Goal: Task Accomplishment & Management: Manage account settings

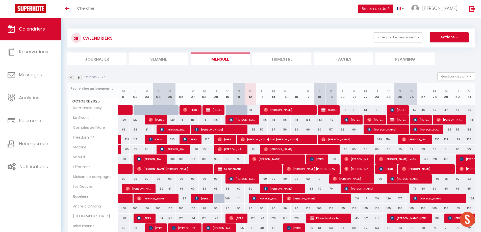
click at [105, 90] on input "text" at bounding box center [92, 88] width 45 height 9
type input "deauville"
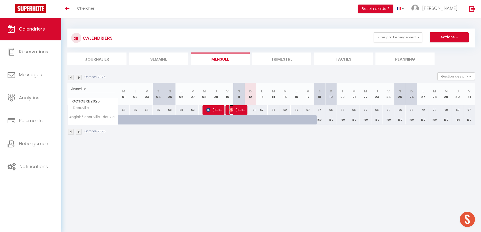
click at [238, 110] on span "[PERSON_NAME]" at bounding box center [236, 110] width 15 height 10
select select "OK"
select select "0"
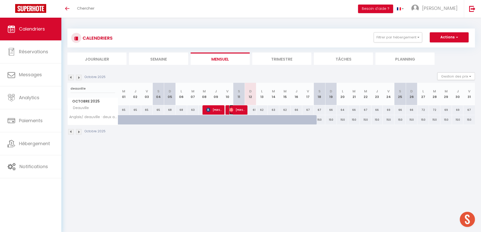
select select "1"
select select
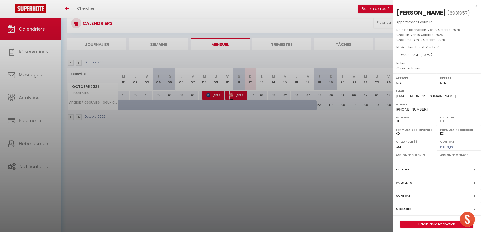
scroll to position [18, 0]
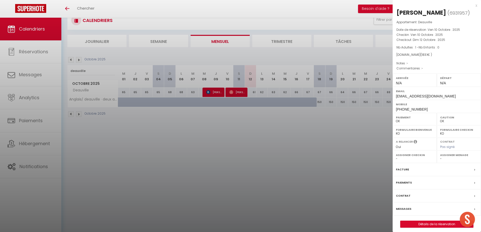
click at [437, 216] on div "Messages" at bounding box center [436, 208] width 88 height 13
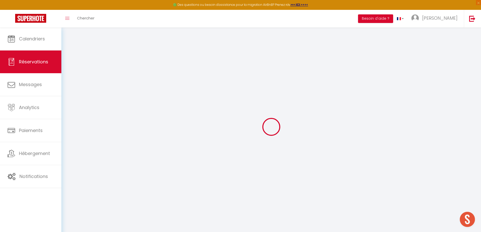
select select
checkbox input "false"
select select
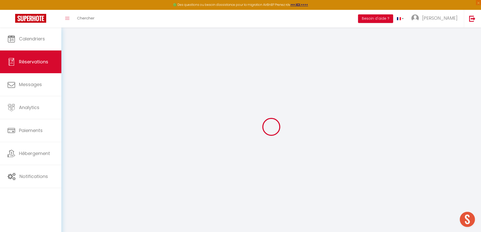
select select
checkbox input "false"
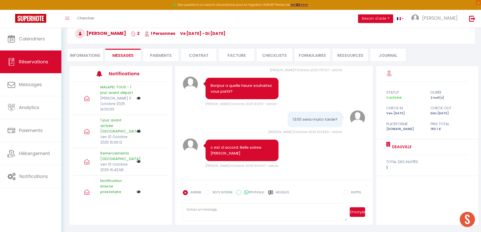
scroll to position [28, 0]
click at [91, 56] on li "Informations" at bounding box center [84, 54] width 35 height 12
select select
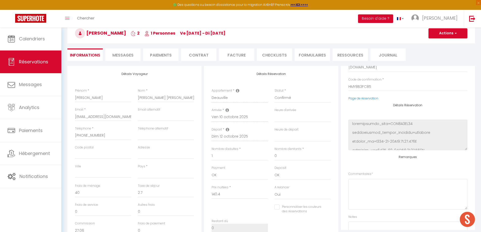
scroll to position [64, 0]
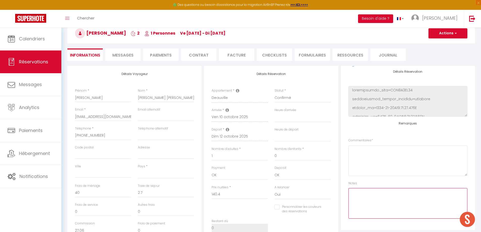
click at [375, 198] on textarea at bounding box center [407, 203] width 119 height 31
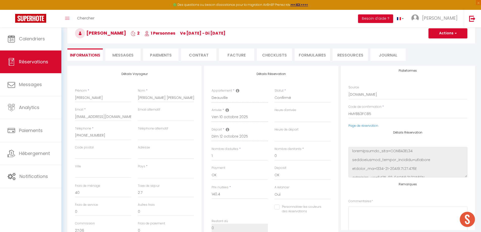
scroll to position [0, 0]
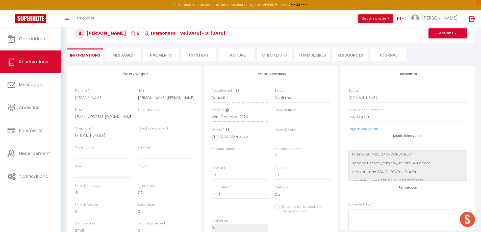
type textarea "out 13 h"
click at [455, 33] on span "button" at bounding box center [454, 33] width 3 height 5
click at [441, 43] on link "Enregistrer" at bounding box center [443, 44] width 40 height 7
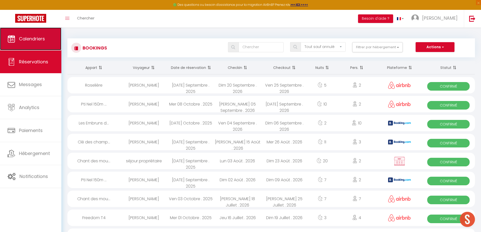
click at [45, 43] on link "Calendriers" at bounding box center [30, 39] width 61 height 23
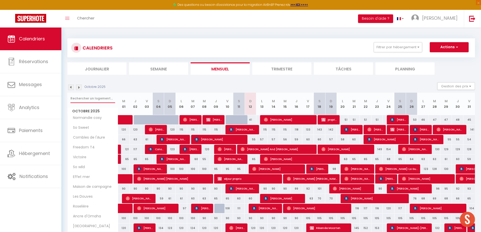
click at [96, 97] on input "text" at bounding box center [92, 98] width 45 height 9
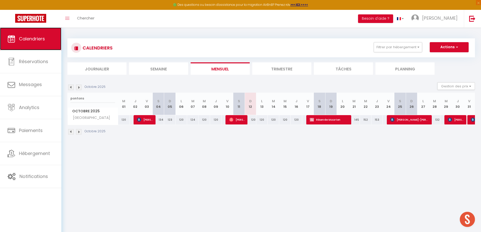
click at [25, 38] on span "Calendriers" at bounding box center [32, 39] width 26 height 6
click at [23, 40] on span "Calendriers" at bounding box center [32, 39] width 26 height 6
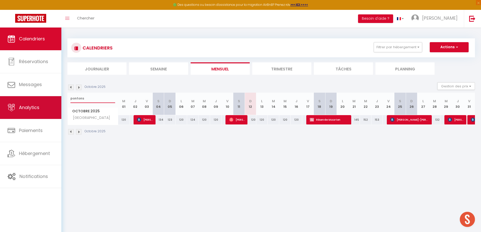
drag, startPoint x: 84, startPoint y: 101, endPoint x: 32, endPoint y: 98, distance: 52.1
click at [32, 98] on div "🟢 Des questions ou besoin d'assistance pour la migration AirBnB? Prenez rdv >>>…" at bounding box center [240, 87] width 481 height 118
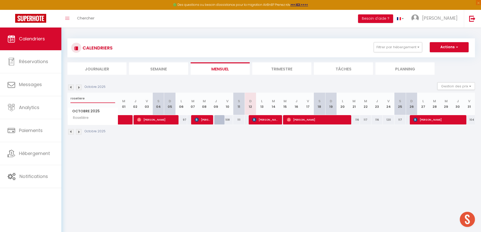
drag, startPoint x: 88, startPoint y: 95, endPoint x: 67, endPoint y: 95, distance: 21.5
click at [67, 95] on div "CALENDRIERS Filtrer par hébergement appart 1 nuit Normandie cosy Victoire Les D…" at bounding box center [270, 87] width 419 height 118
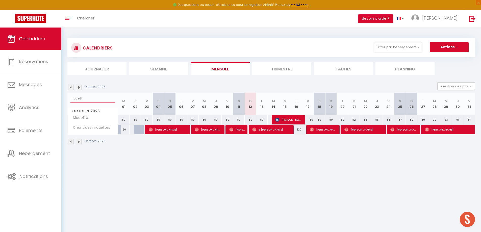
type input "mouett"
click at [78, 88] on img at bounding box center [79, 88] width 6 height 6
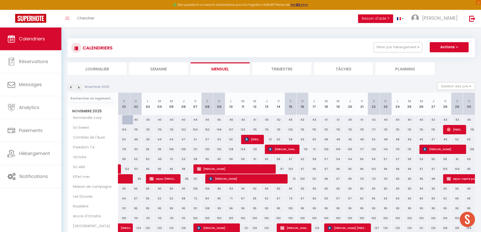
click at [70, 88] on img at bounding box center [71, 88] width 6 height 6
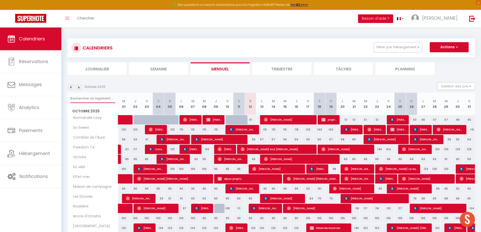
drag, startPoint x: 80, startPoint y: 98, endPoint x: 81, endPoint y: 96, distance: 2.8
click at [81, 96] on input "text" at bounding box center [92, 98] width 45 height 9
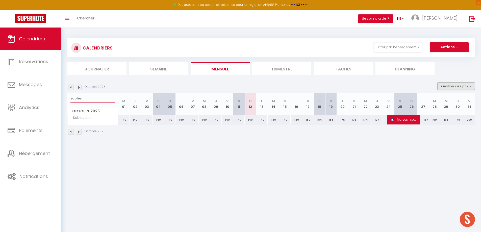
type input "sables"
click at [470, 87] on button "Gestion des prix" at bounding box center [456, 86] width 38 height 8
click at [430, 103] on input "Nb Nuits minimum" at bounding box center [451, 101] width 45 height 5
checkbox input "true"
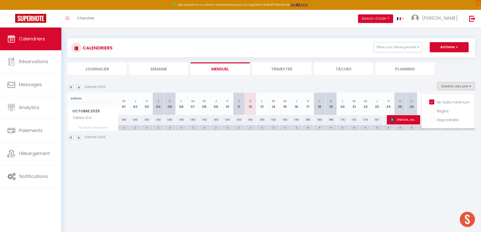
click at [408, 155] on body "🟢 Des questions ou besoin d'assistance pour la migration AirBnB? Prenez rdv >>>…" at bounding box center [240, 144] width 481 height 232
click at [307, 129] on div "4" at bounding box center [307, 127] width 11 height 5
type input "4"
type input "Ven 17 Octobre 2025"
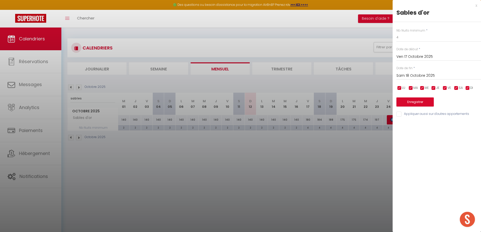
click at [417, 73] on input "Sam 18 Octobre 2025" at bounding box center [438, 75] width 85 height 7
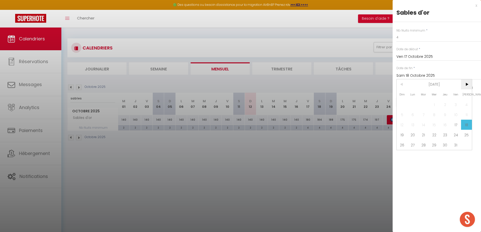
click at [465, 85] on span ">" at bounding box center [466, 84] width 11 height 10
click at [452, 125] on span "19" at bounding box center [455, 125] width 11 height 10
type input "Ven 19 Décembre 2025"
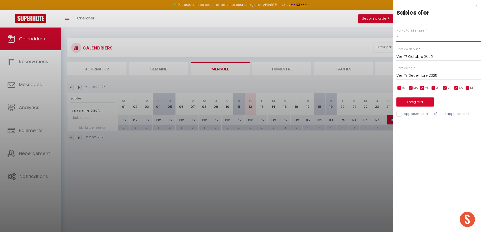
drag, startPoint x: 406, startPoint y: 39, endPoint x: 390, endPoint y: 40, distance: 15.7
click at [390, 40] on body "🟢 Des questions ou besoin d'assistance pour la migration AirBnB? Prenez rdv >>>…" at bounding box center [240, 144] width 481 height 232
type input "2"
click at [415, 101] on button "Enregistrer" at bounding box center [414, 101] width 37 height 9
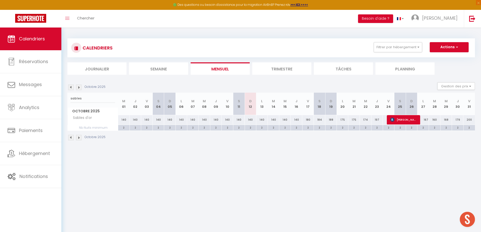
click at [423, 122] on div "167" at bounding box center [423, 119] width 12 height 9
type input "167"
type input "Lun 27 Octobre 2025"
type input "[DATE] Octobre 2025"
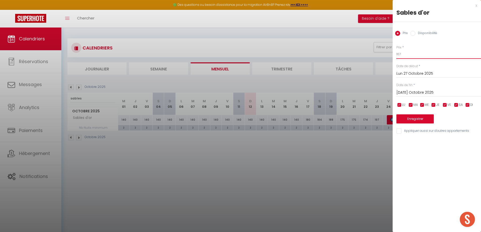
drag, startPoint x: 398, startPoint y: 55, endPoint x: 401, endPoint y: 55, distance: 3.8
click at [401, 55] on input "167" at bounding box center [438, 54] width 85 height 9
type input "150"
click at [415, 119] on button "Enregistrer" at bounding box center [414, 118] width 37 height 9
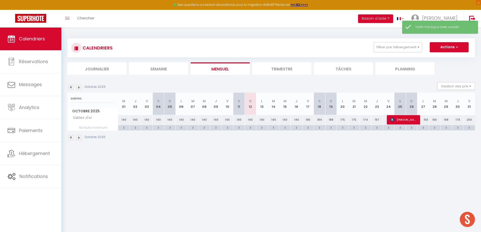
click at [432, 121] on div "160" at bounding box center [435, 119] width 12 height 9
type input "160"
type input "[DATE] Octobre 2025"
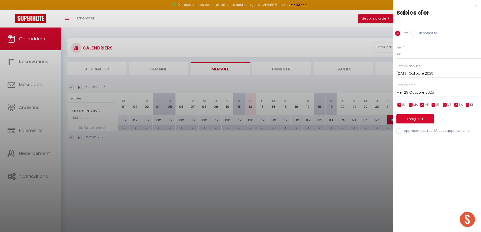
click at [423, 93] on input "Mer 29 Octobre 2025" at bounding box center [438, 92] width 85 height 7
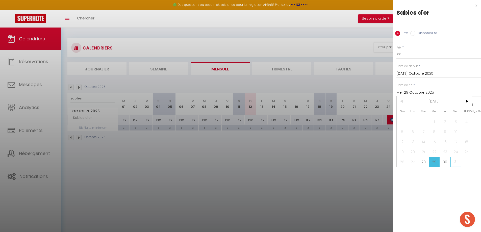
click at [455, 163] on span "31" at bounding box center [455, 162] width 11 height 10
type input "Ven 31 Octobre 2025"
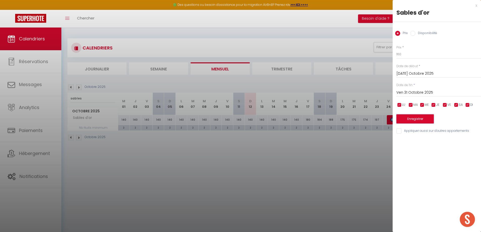
click at [416, 119] on button "Enregistrer" at bounding box center [414, 118] width 37 height 9
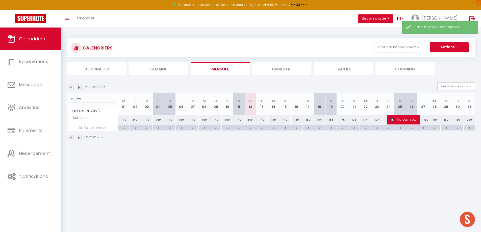
click at [470, 123] on div "200" at bounding box center [469, 119] width 12 height 9
type input "200"
type input "Ven 31 Octobre 2025"
type input "[PERSON_NAME] 01 Novembre 2025"
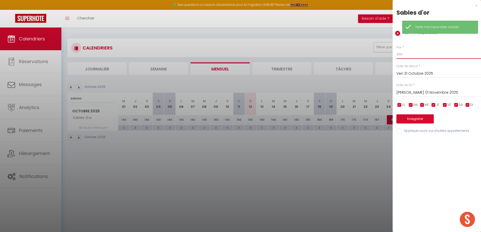
drag, startPoint x: 397, startPoint y: 56, endPoint x: 402, endPoint y: 55, distance: 5.9
click at [402, 55] on input "200" at bounding box center [438, 54] width 85 height 9
type input "160"
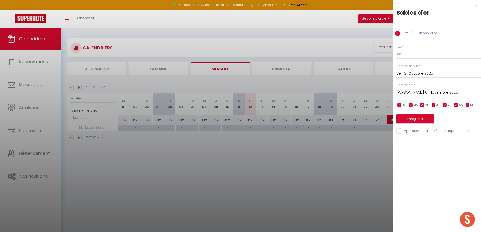
click at [411, 117] on button "Enregistrer" at bounding box center [414, 118] width 37 height 9
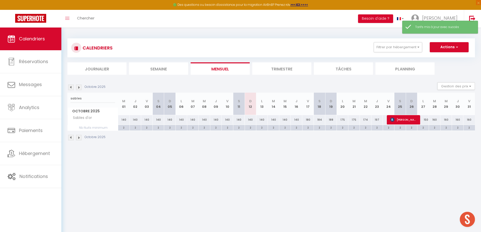
click at [79, 87] on img at bounding box center [79, 88] width 6 height 6
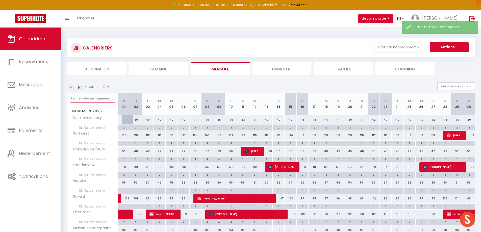
click at [87, 99] on input "text" at bounding box center [92, 98] width 45 height 9
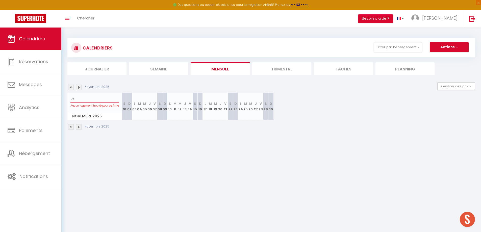
type input "p"
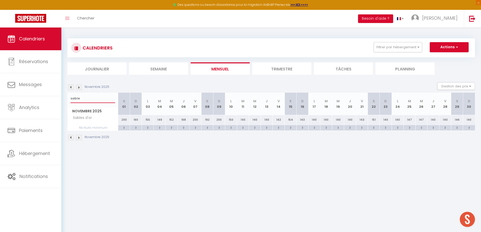
type input "sable"
click at [124, 122] on div "200" at bounding box center [124, 119] width 12 height 9
type input "200"
type input "[PERSON_NAME] 01 Novembre 2025"
type input "Dim 02 Novembre 2025"
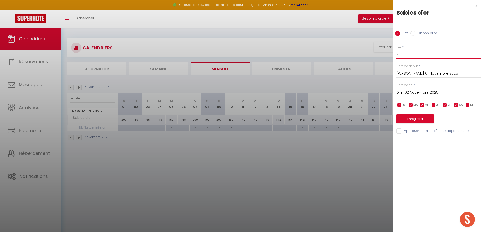
drag, startPoint x: 406, startPoint y: 53, endPoint x: 390, endPoint y: 53, distance: 15.7
click at [389, 56] on body "🟢 Des questions ou besoin d'assistance pour la migration AirBnB? Prenez rdv >>>…" at bounding box center [240, 144] width 481 height 232
type input "160"
click at [414, 119] on button "Enregistrer" at bounding box center [414, 118] width 37 height 9
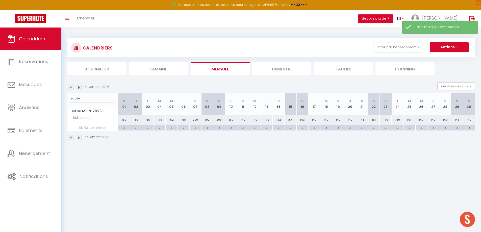
click at [138, 123] on div "160" at bounding box center [136, 119] width 12 height 9
type input "160"
type input "Dim 02 Novembre 2025"
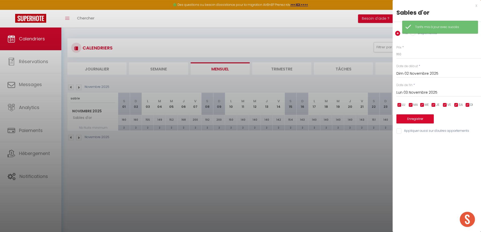
click at [422, 92] on input "Lun 03 Novembre 2025" at bounding box center [438, 92] width 85 height 7
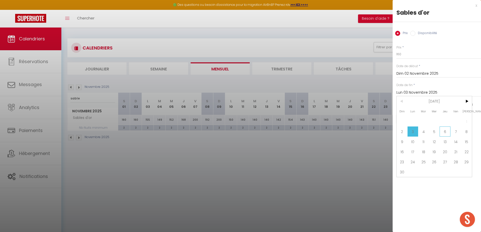
click at [447, 133] on span "6" at bounding box center [444, 131] width 11 height 10
type input "Jeu 06 Novembre 2025"
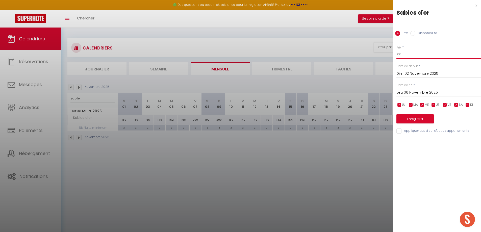
drag, startPoint x: 404, startPoint y: 56, endPoint x: 393, endPoint y: 55, distance: 11.7
click at [393, 56] on div "Prix * 160 Statut * Disponible Indisponible Date de début * Dim 02 Novembre 202…" at bounding box center [436, 86] width 88 height 95
type input "140"
click at [420, 120] on button "Enregistrer" at bounding box center [414, 118] width 37 height 9
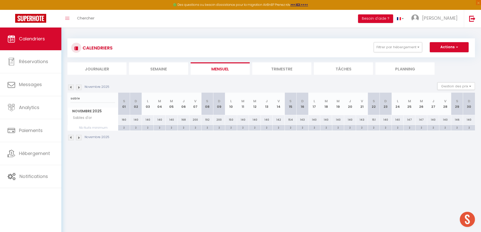
click at [182, 121] on div "168" at bounding box center [183, 119] width 12 height 9
type input "168"
type input "Jeu 06 Novembre 2025"
type input "Ven 07 Novembre 2025"
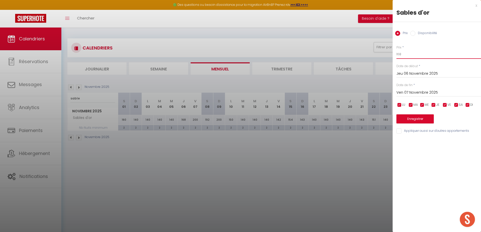
drag, startPoint x: 403, startPoint y: 55, endPoint x: 391, endPoint y: 53, distance: 11.6
click at [391, 54] on body "🟢 Des questions ou besoin d'assistance pour la migration AirBnB? Prenez rdv >>>…" at bounding box center [240, 144] width 481 height 232
type input "140"
click at [411, 119] on button "Enregistrer" at bounding box center [414, 118] width 37 height 9
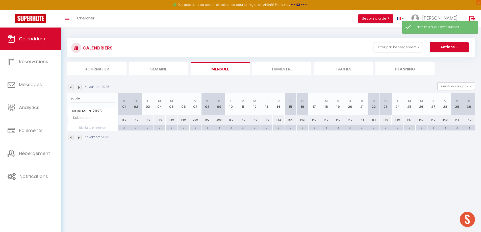
click at [196, 122] on div "200" at bounding box center [195, 119] width 12 height 9
type input "200"
type input "Ven 07 Novembre 2025"
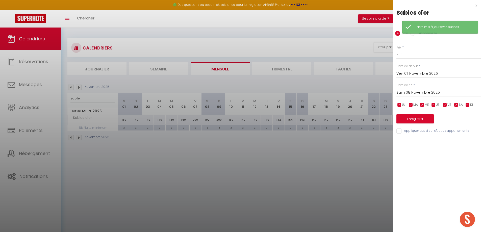
click at [436, 90] on input "Sam 08 Novembre 2025" at bounding box center [438, 92] width 85 height 7
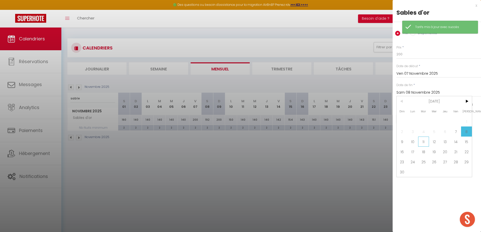
click at [426, 141] on span "11" at bounding box center [423, 142] width 11 height 10
type input "[DATE] Novembre 2025"
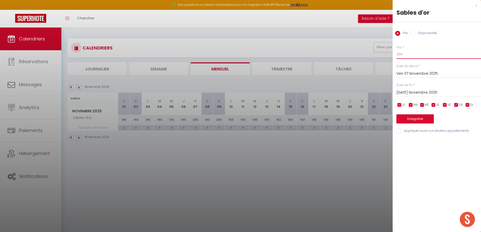
drag, startPoint x: 408, startPoint y: 53, endPoint x: 391, endPoint y: 54, distance: 16.2
click at [391, 54] on body "🟢 Des questions ou besoin d'assistance pour la migration AirBnB? Prenez rdv >>>…" at bounding box center [240, 144] width 481 height 232
type input "160"
click at [415, 121] on button "Enregistrer" at bounding box center [414, 118] width 37 height 9
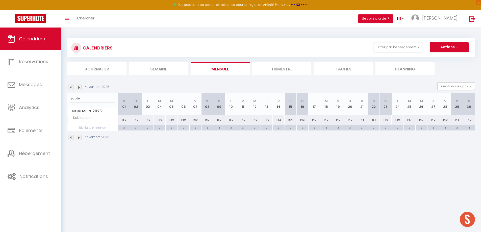
click at [278, 122] on div "142" at bounding box center [279, 119] width 12 height 9
type input "142"
type input "Ven 14 Novembre 2025"
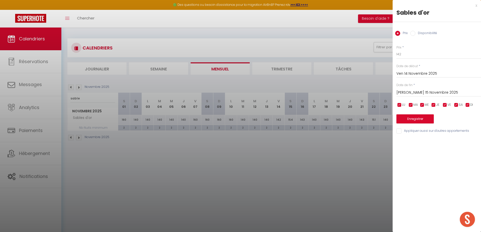
click at [413, 92] on input "[PERSON_NAME] 15 Novembre 2025" at bounding box center [438, 92] width 85 height 7
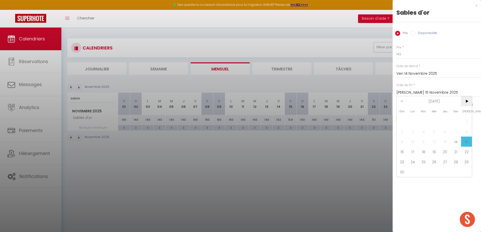
click at [467, 102] on span ">" at bounding box center [466, 101] width 11 height 10
click at [456, 141] on span "19" at bounding box center [455, 142] width 11 height 10
type input "Ven 19 Décembre 2025"
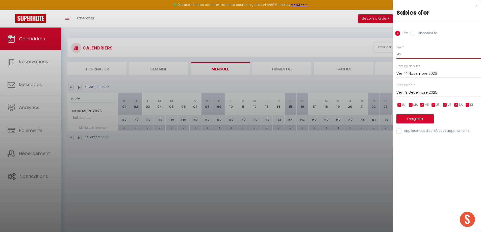
drag, startPoint x: 399, startPoint y: 56, endPoint x: 402, endPoint y: 56, distance: 3.3
click at [402, 56] on input "142" at bounding box center [438, 54] width 85 height 9
type input "140"
click at [409, 120] on button "Enregistrer" at bounding box center [414, 118] width 37 height 9
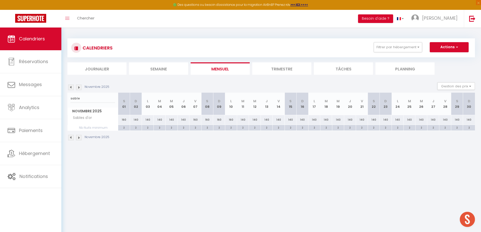
click at [79, 89] on img at bounding box center [79, 88] width 6 height 6
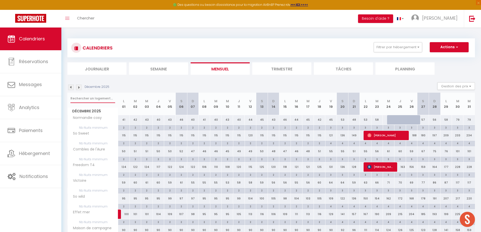
click at [83, 99] on input "text" at bounding box center [92, 98] width 45 height 9
click at [80, 88] on img at bounding box center [79, 88] width 6 height 6
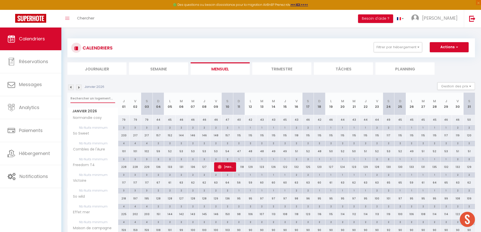
click at [84, 97] on input "text" at bounding box center [92, 98] width 45 height 9
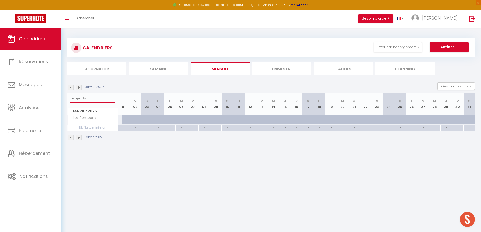
type input "remparts"
click at [124, 119] on div at bounding box center [128, 120] width 12 height 10
type input "115"
type input "Jeu 01 Janvier 2026"
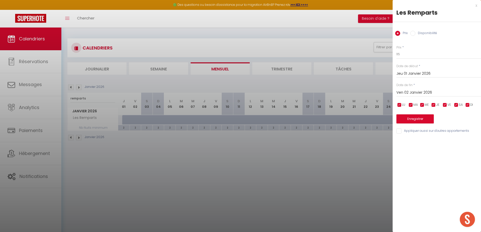
click at [425, 94] on input "Ven 02 Janvier 2026" at bounding box center [438, 92] width 85 height 7
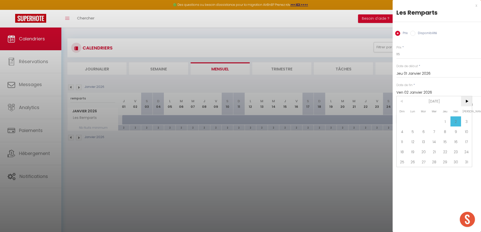
click at [467, 102] on span ">" at bounding box center [466, 101] width 11 height 10
click at [403, 102] on span "<" at bounding box center [402, 101] width 11 height 10
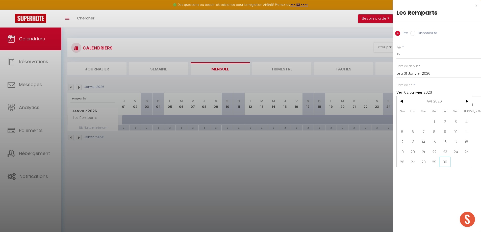
click at [443, 161] on span "30" at bounding box center [444, 162] width 11 height 10
type input "Jeu 30 Avril 2026"
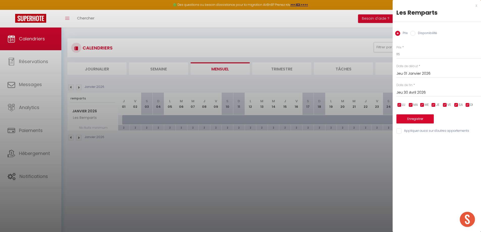
click at [410, 34] on input "Disponibilité" at bounding box center [412, 33] width 5 height 5
radio input "true"
radio input "false"
click at [420, 119] on button "Enregistrer" at bounding box center [414, 119] width 37 height 9
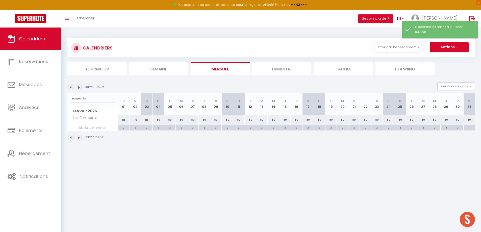
click at [468, 127] on div at bounding box center [469, 128] width 12 height 6
type input "[PERSON_NAME] 31 Janvier 2026"
type input "Dim 01 Février 2026"
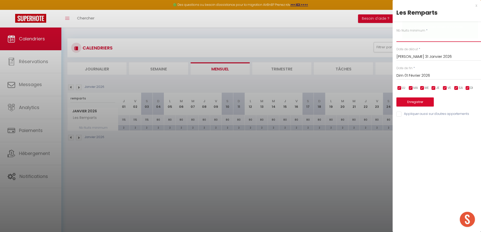
click at [399, 39] on input "text" at bounding box center [438, 37] width 85 height 9
type input "2"
click at [413, 103] on button "Enregistrer" at bounding box center [414, 101] width 37 height 9
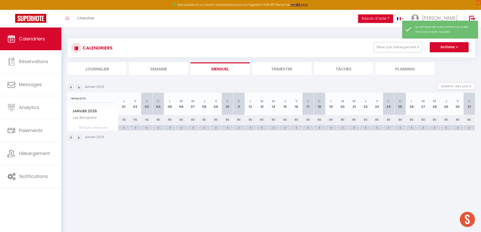
click at [78, 88] on img at bounding box center [79, 88] width 6 height 6
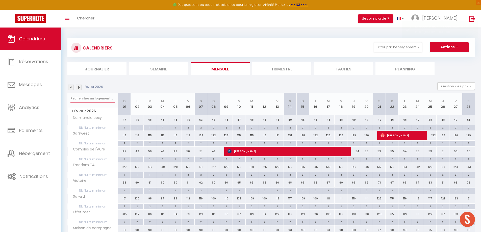
click at [83, 98] on input "text" at bounding box center [92, 98] width 45 height 9
type input "remparts"
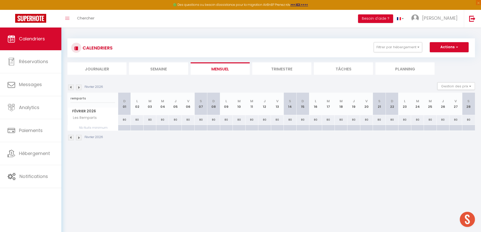
click at [123, 127] on div at bounding box center [124, 128] width 13 height 6
type input "Dim 01 Février 2026"
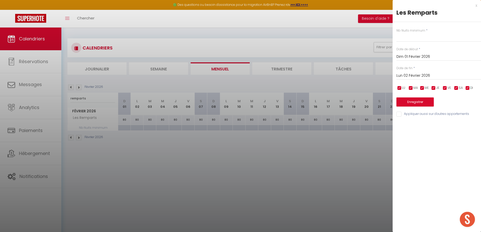
click at [412, 77] on input "Lun 02 Février 2026" at bounding box center [438, 75] width 85 height 7
click at [467, 85] on span ">" at bounding box center [466, 84] width 11 height 10
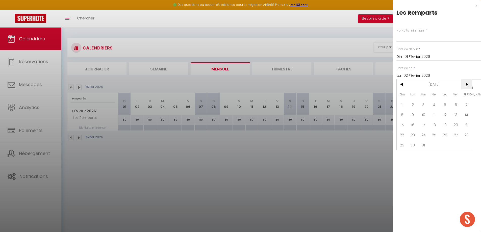
click at [467, 85] on span ">" at bounding box center [466, 84] width 11 height 10
click at [444, 145] on span "30" at bounding box center [444, 145] width 11 height 10
type input "Jeu 30 Avril 2026"
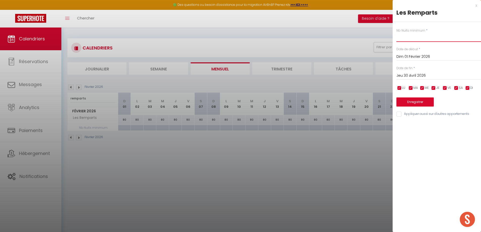
click at [405, 36] on input "text" at bounding box center [438, 37] width 85 height 9
type input "2"
click at [411, 102] on button "Enregistrer" at bounding box center [414, 101] width 37 height 9
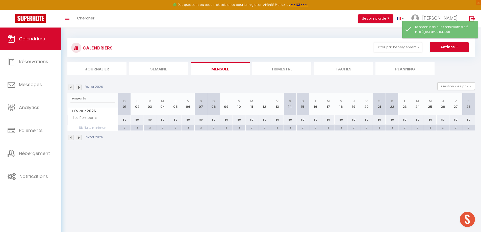
click at [79, 87] on img at bounding box center [79, 88] width 6 height 6
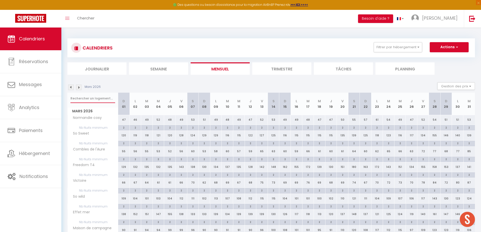
drag, startPoint x: 99, startPoint y: 97, endPoint x: 100, endPoint y: 93, distance: 4.0
click at [99, 96] on input "text" at bounding box center [92, 98] width 45 height 9
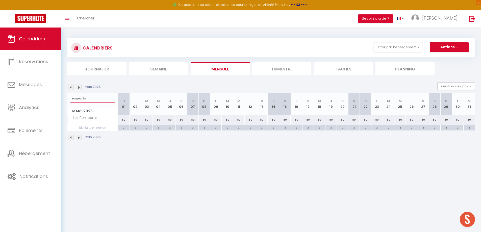
type input "remparts"
click at [78, 88] on img at bounding box center [79, 88] width 6 height 6
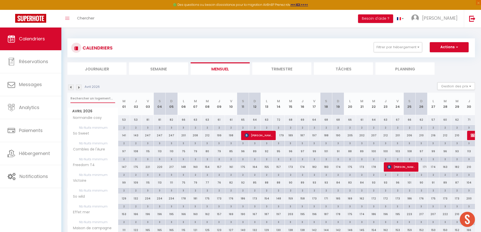
click at [87, 98] on input "text" at bounding box center [92, 98] width 45 height 9
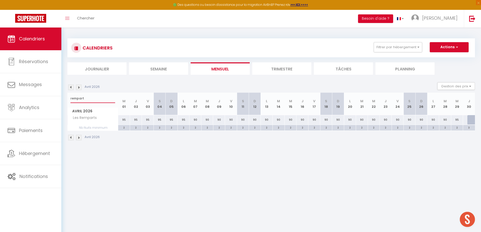
type input "rempart"
click at [149, 128] on div "2" at bounding box center [148, 127] width 12 height 5
type input "2"
type input "Ven 03 Avril 2026"
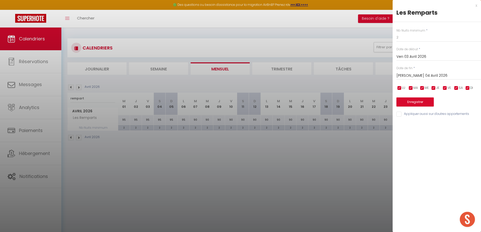
click at [411, 75] on input "[PERSON_NAME] 04 Avril 2026" at bounding box center [438, 75] width 85 height 7
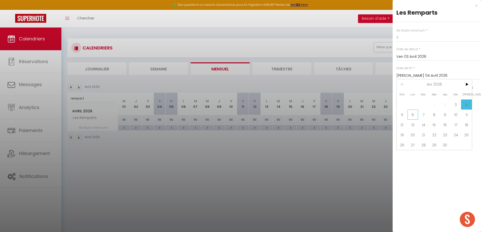
click at [411, 117] on span "6" at bounding box center [412, 115] width 11 height 10
type input "Lun 06 Avril 2026"
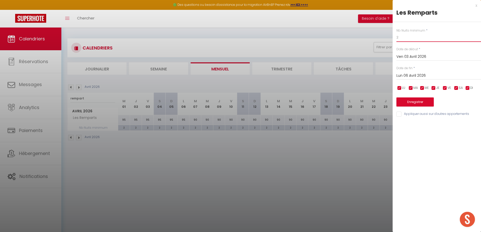
drag, startPoint x: 401, startPoint y: 39, endPoint x: 395, endPoint y: 39, distance: 5.8
click at [395, 39] on div "Nb Nuits minimum * 2 Date de début * Ven 03 Avril 2026 < Avr 2026 > Dim Lun Mar…" at bounding box center [436, 69] width 88 height 95
type input "3"
click at [413, 102] on button "Enregistrer" at bounding box center [414, 101] width 37 height 9
